Goal: Transaction & Acquisition: Purchase product/service

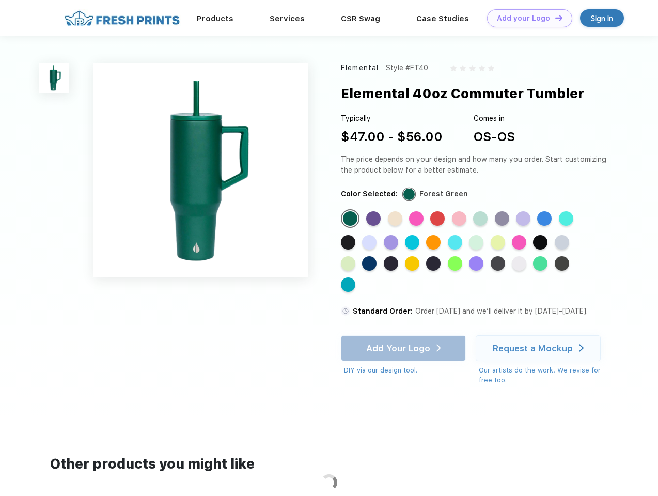
click at [526, 18] on link "Add your Logo Design Tool" at bounding box center [529, 18] width 85 height 18
click at [0, 0] on div "Design Tool" at bounding box center [0, 0] width 0 height 0
click at [554, 18] on link "Add your Logo Design Tool" at bounding box center [529, 18] width 85 height 18
click at [54, 77] on img at bounding box center [54, 77] width 30 height 30
click at [351, 219] on div "Standard Color" at bounding box center [350, 218] width 14 height 14
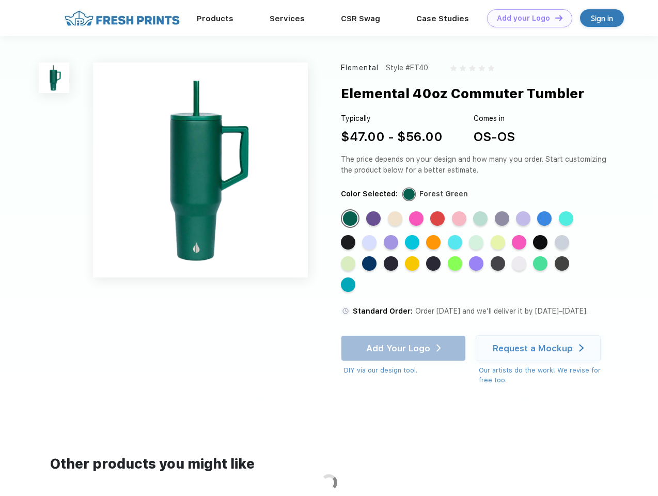
click at [374, 219] on div "Standard Color" at bounding box center [373, 218] width 14 height 14
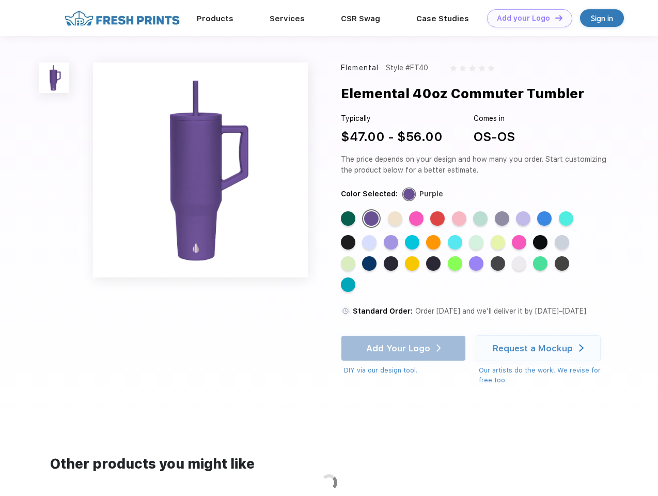
click at [396, 219] on div "Standard Color" at bounding box center [395, 218] width 14 height 14
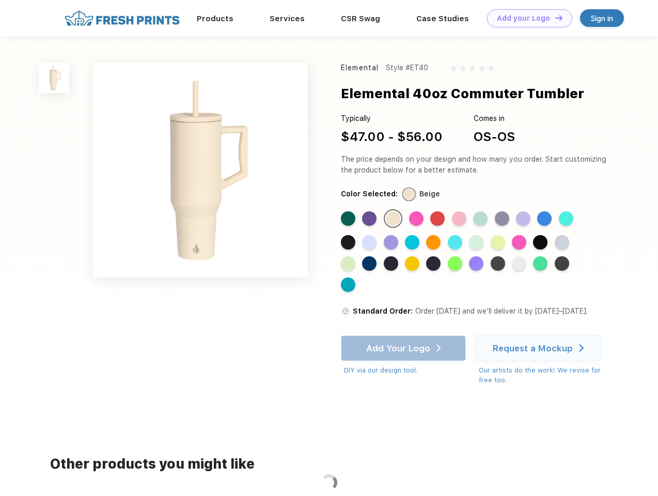
click at [417, 219] on div "Standard Color" at bounding box center [416, 218] width 14 height 14
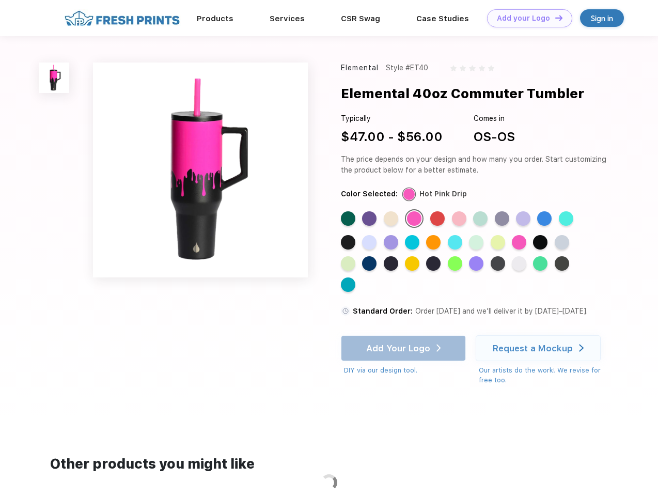
click at [438, 219] on div "Standard Color" at bounding box center [437, 218] width 14 height 14
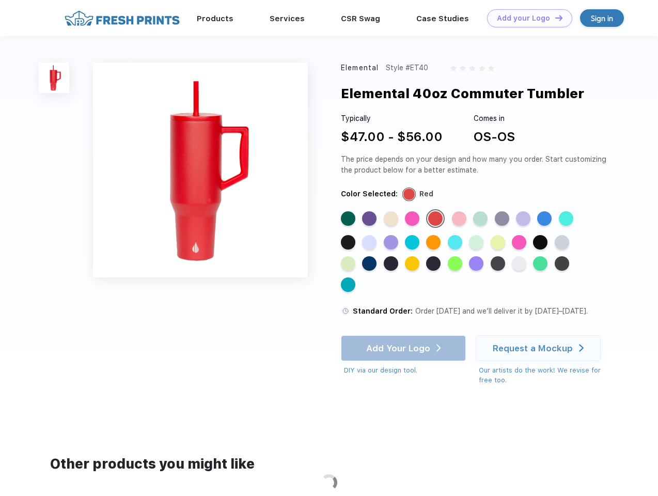
click at [460, 219] on div "Standard Color" at bounding box center [459, 218] width 14 height 14
